Goal: Information Seeking & Learning: Learn about a topic

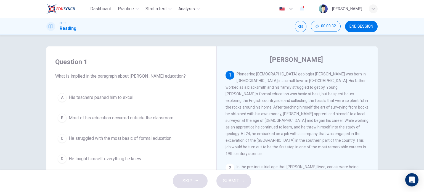
click at [210, 122] on div "Question 1 What is implied in the paragraph about William Smith's education? A …" at bounding box center [131, 111] width 161 height 119
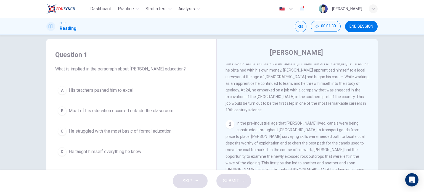
scroll to position [7, 0]
click at [59, 150] on div "D" at bounding box center [62, 151] width 9 height 9
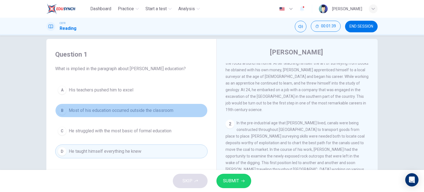
click at [60, 111] on div "B" at bounding box center [62, 110] width 9 height 9
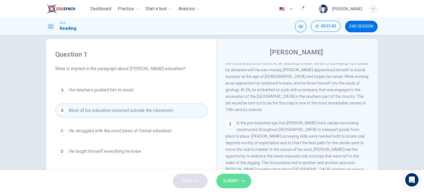
click at [242, 182] on icon "button" at bounding box center [242, 180] width 3 height 3
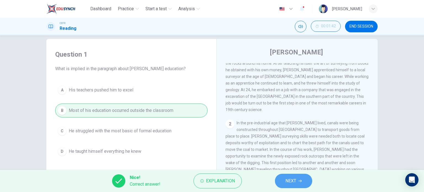
click at [301, 184] on button "NEXT" at bounding box center [293, 181] width 37 height 14
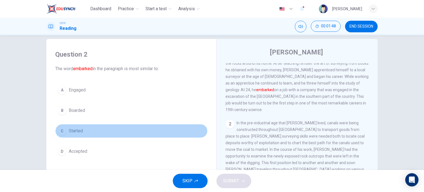
click at [59, 132] on div "C" at bounding box center [62, 130] width 9 height 9
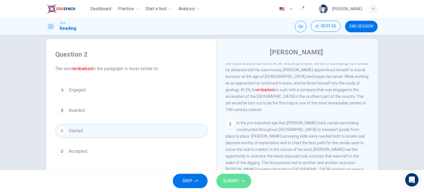
click at [229, 179] on span "SUBMIT" at bounding box center [231, 181] width 16 height 8
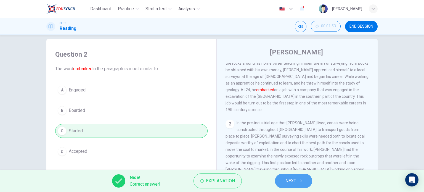
click at [285, 180] on button "NEXT" at bounding box center [293, 181] width 37 height 14
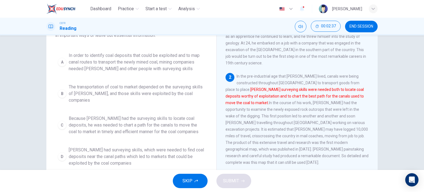
scroll to position [64, 0]
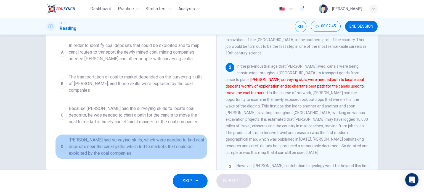
click at [60, 145] on button "D Smith had surveying skills, which were needed to find coal deposits near the …" at bounding box center [131, 146] width 152 height 25
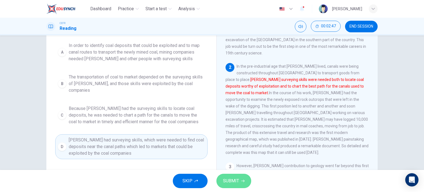
click at [226, 183] on span "SUBMIT" at bounding box center [231, 181] width 16 height 8
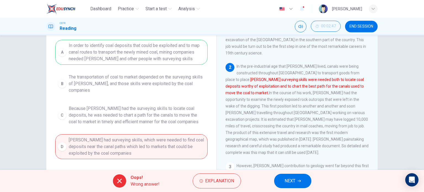
click at [288, 179] on span "NEXT" at bounding box center [290, 181] width 11 height 8
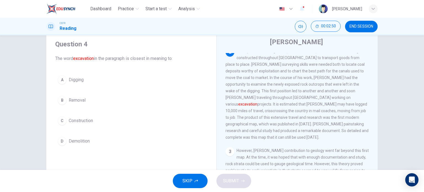
scroll to position [98, 0]
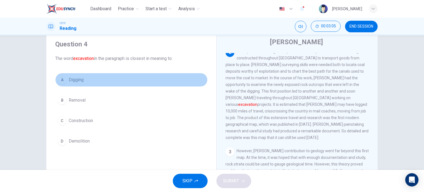
click at [63, 78] on div "A" at bounding box center [62, 79] width 9 height 9
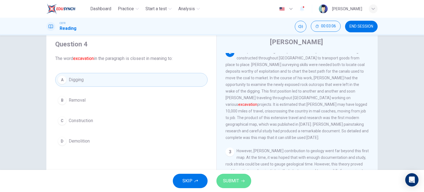
click at [235, 187] on button "SUBMIT" at bounding box center [233, 181] width 35 height 14
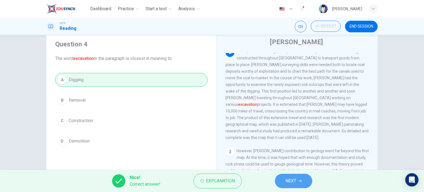
click at [286, 181] on span "NEXT" at bounding box center [290, 181] width 11 height 8
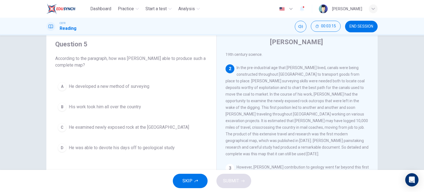
scroll to position [81, 0]
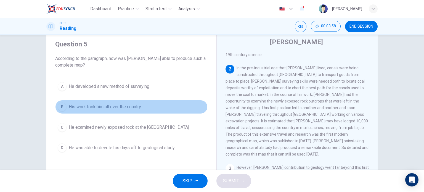
click at [60, 108] on div "B" at bounding box center [62, 106] width 9 height 9
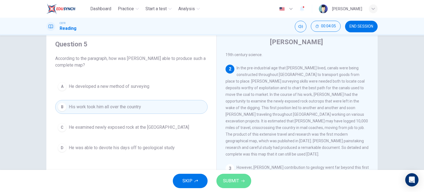
click at [241, 183] on button "SUBMIT" at bounding box center [233, 181] width 35 height 14
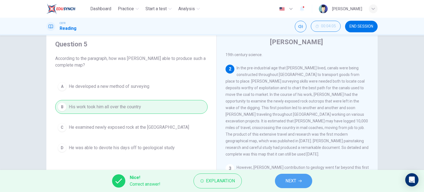
click at [290, 180] on span "NEXT" at bounding box center [290, 181] width 11 height 8
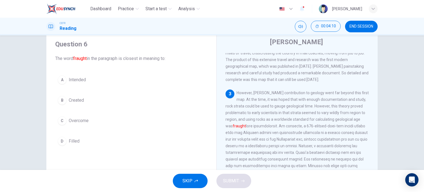
scroll to position [156, 0]
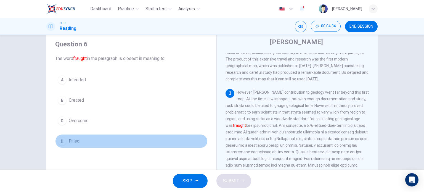
click at [61, 139] on div "D" at bounding box center [62, 141] width 9 height 9
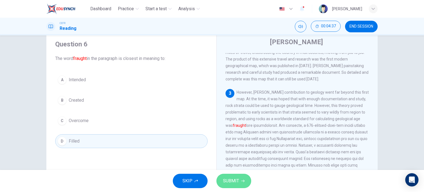
click at [241, 178] on button "SUBMIT" at bounding box center [233, 181] width 35 height 14
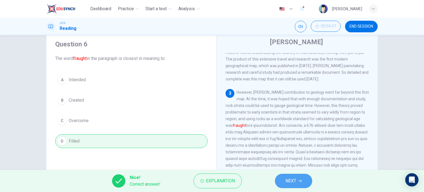
click at [289, 178] on span "NEXT" at bounding box center [290, 181] width 11 height 8
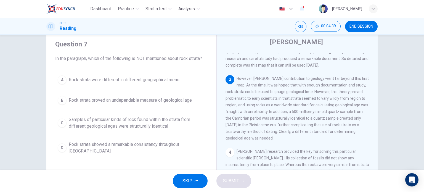
scroll to position [173, 0]
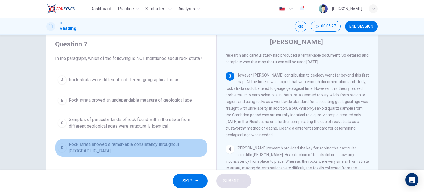
click at [58, 147] on div "D" at bounding box center [62, 147] width 9 height 9
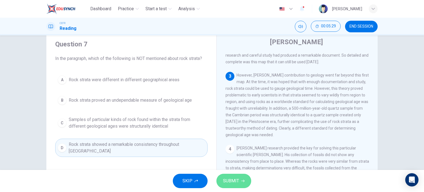
click at [226, 179] on span "SUBMIT" at bounding box center [231, 181] width 16 height 8
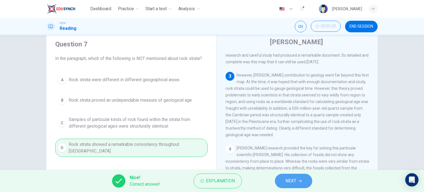
click at [287, 176] on button "NEXT" at bounding box center [293, 181] width 37 height 14
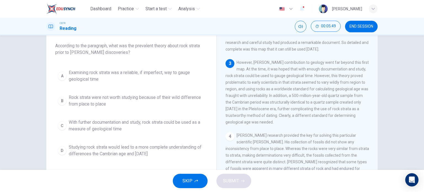
scroll to position [31, 0]
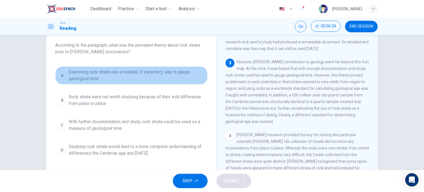
click at [60, 74] on div "A" at bounding box center [62, 75] width 9 height 9
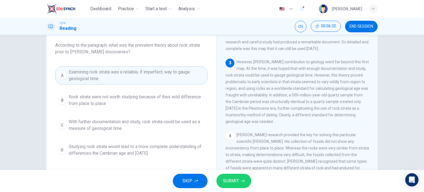
click at [227, 179] on span "SUBMIT" at bounding box center [231, 181] width 16 height 8
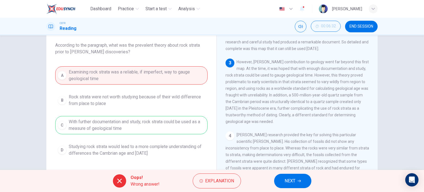
click at [285, 178] on span "NEXT" at bounding box center [290, 181] width 11 height 8
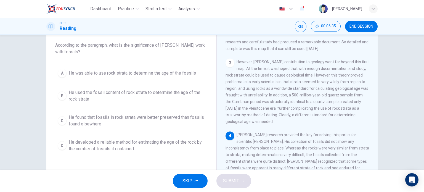
scroll to position [222, 0]
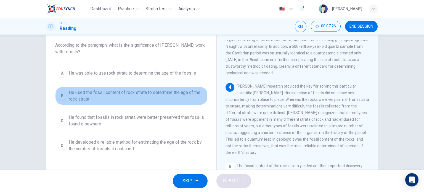
click at [58, 97] on div "B" at bounding box center [62, 95] width 9 height 9
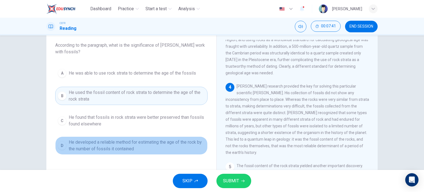
click at [63, 148] on div "D" at bounding box center [62, 145] width 9 height 9
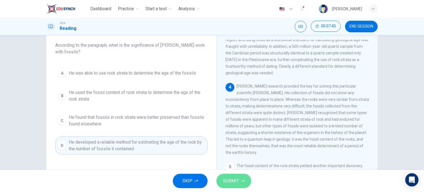
click at [239, 183] on button "SUBMIT" at bounding box center [233, 181] width 35 height 14
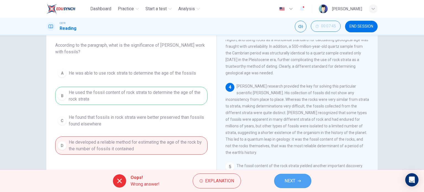
click at [280, 176] on button "NEXT" at bounding box center [292, 181] width 37 height 14
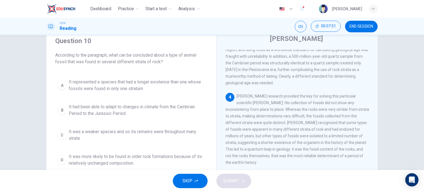
scroll to position [28, 0]
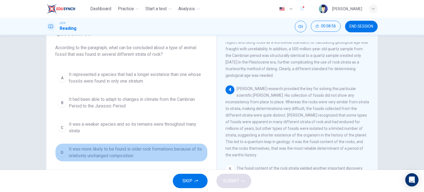
click at [58, 150] on div "D" at bounding box center [62, 152] width 9 height 9
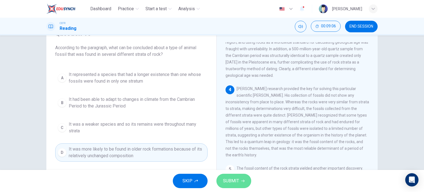
click at [244, 184] on button "SUBMIT" at bounding box center [233, 181] width 35 height 14
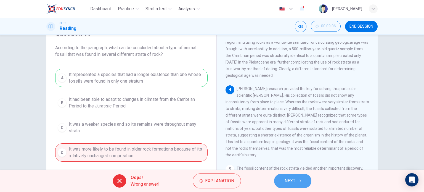
click at [298, 177] on button "NEXT" at bounding box center [292, 181] width 37 height 14
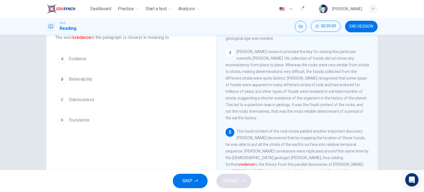
scroll to position [39, 0]
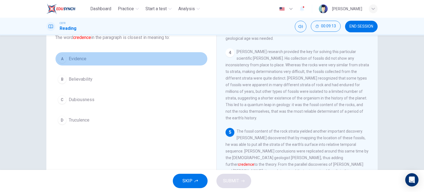
click at [58, 58] on div "A" at bounding box center [62, 58] width 9 height 9
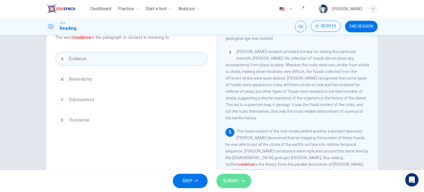
click at [238, 179] on span "SUBMIT" at bounding box center [231, 181] width 16 height 8
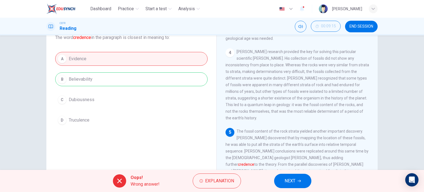
click at [282, 181] on button "NEXT" at bounding box center [292, 181] width 37 height 14
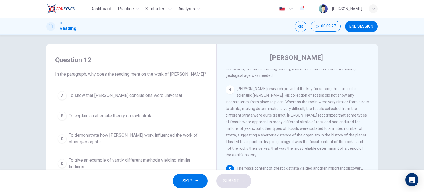
scroll to position [249, 0]
click at [349, 31] on button "END SESSION" at bounding box center [361, 27] width 33 height 12
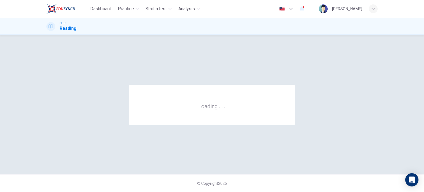
scroll to position [0, 0]
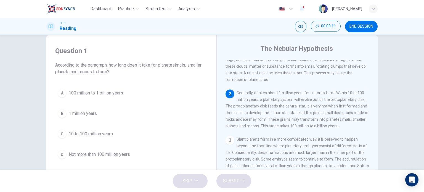
scroll to position [50, 0]
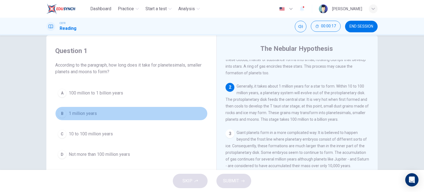
click at [63, 111] on div "B" at bounding box center [62, 113] width 9 height 9
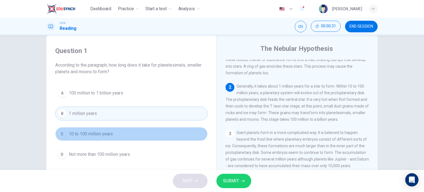
click at [60, 134] on div "C" at bounding box center [62, 133] width 9 height 9
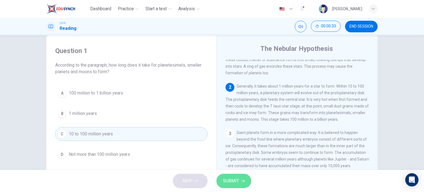
click at [228, 182] on span "SUBMIT" at bounding box center [231, 181] width 16 height 8
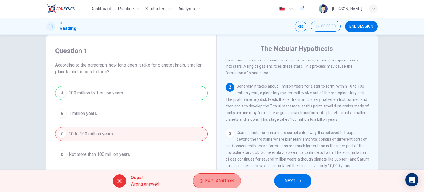
click at [227, 181] on span "Explanation" at bounding box center [219, 181] width 29 height 8
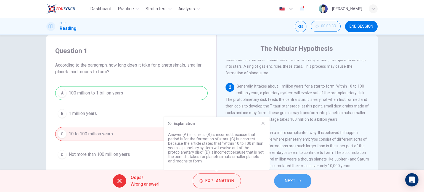
click at [290, 184] on span "NEXT" at bounding box center [290, 181] width 11 height 8
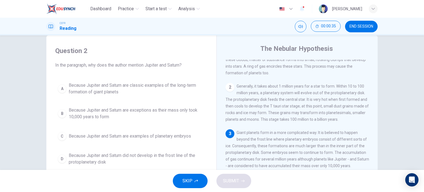
scroll to position [35, 0]
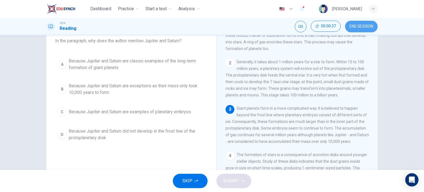
click at [356, 29] on button "END SESSION" at bounding box center [361, 27] width 33 height 12
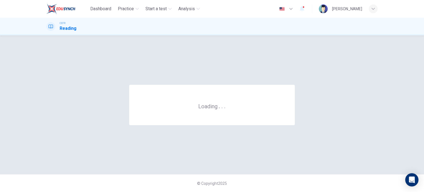
scroll to position [0, 0]
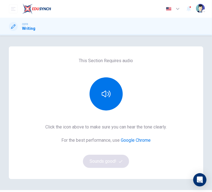
scroll to position [13, 0]
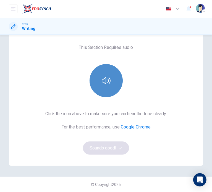
click at [117, 84] on button "button" at bounding box center [105, 80] width 33 height 33
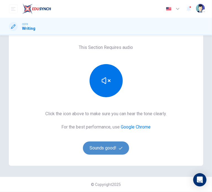
click at [109, 147] on button "Sounds good!" at bounding box center [106, 147] width 46 height 13
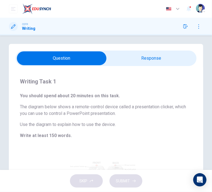
scroll to position [0, 0]
